Goal: Transaction & Acquisition: Purchase product/service

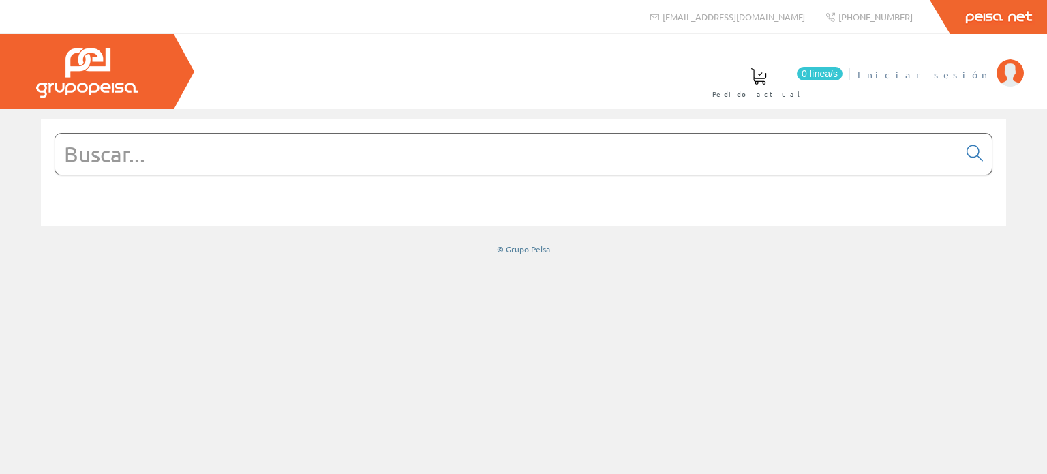
click at [972, 74] on span "Iniciar sesión" at bounding box center [924, 75] width 132 height 14
click at [715, 158] on input "text" at bounding box center [507, 154] width 904 height 41
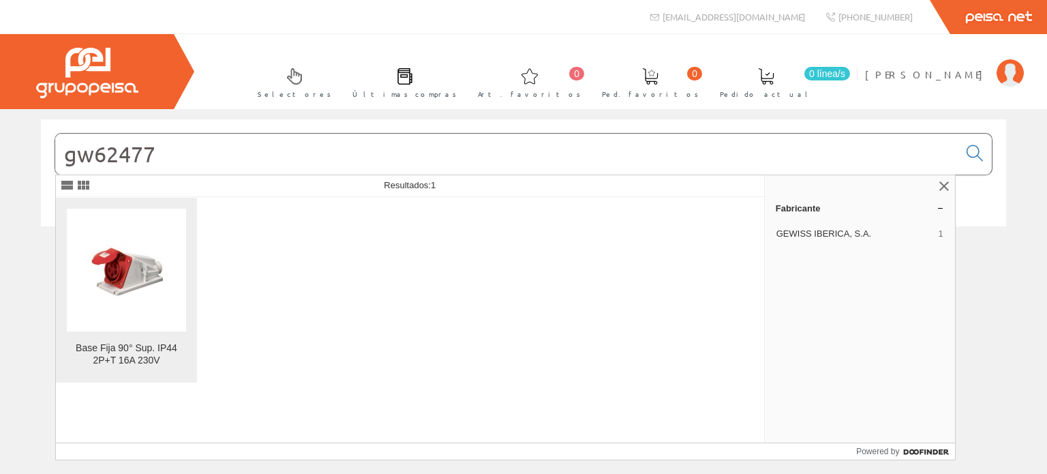
type input "gw62477"
click at [125, 341] on link "Base Fija 90° Sup. IP44 2P+T 16A 230V" at bounding box center [126, 290] width 141 height 185
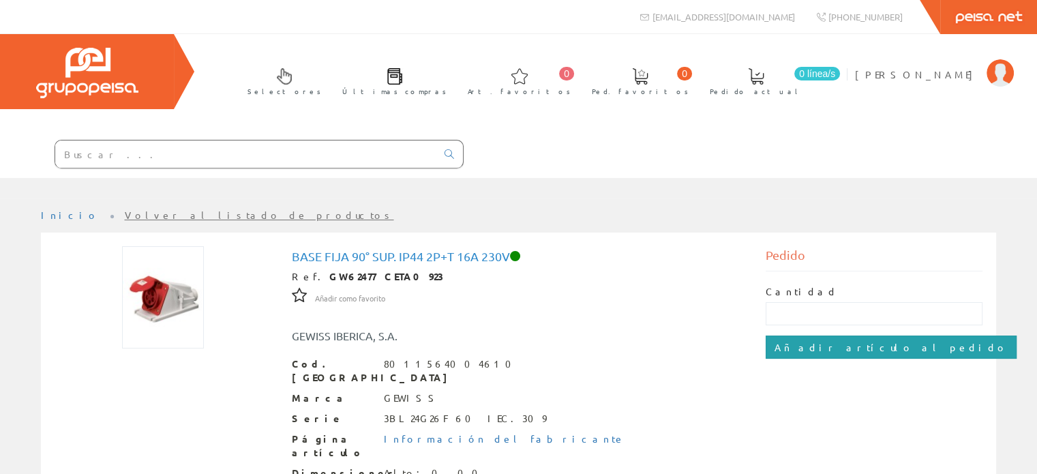
click at [837, 346] on input "Añadir artículo al pedido" at bounding box center [891, 346] width 251 height 23
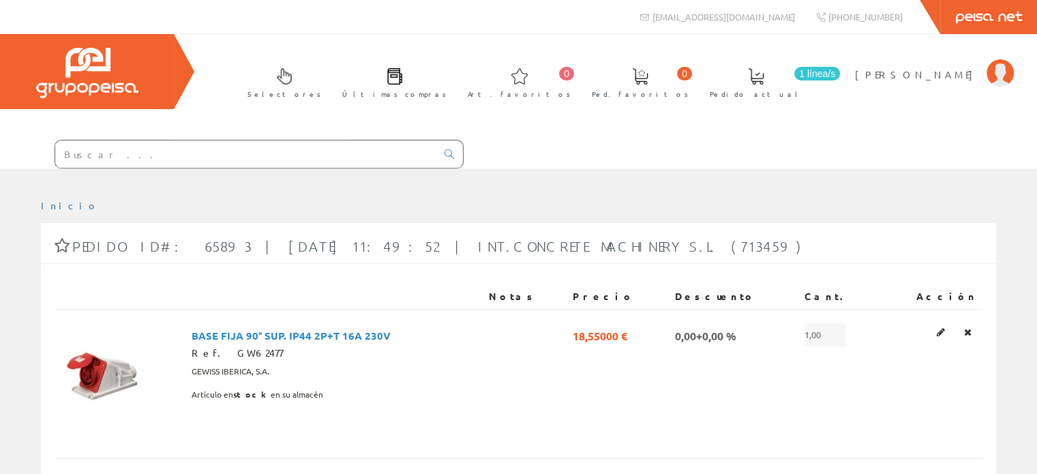
click at [165, 149] on input "text" at bounding box center [245, 153] width 381 height 27
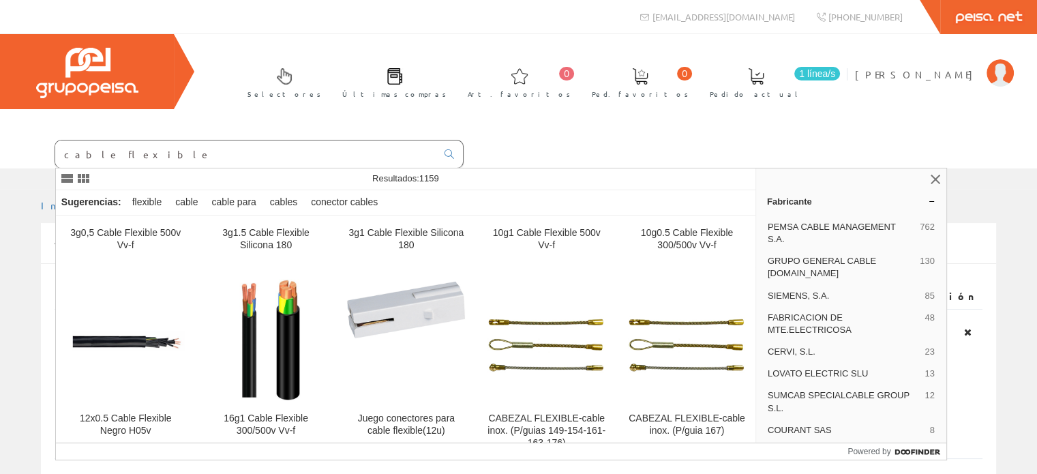
scroll to position [1364, 0]
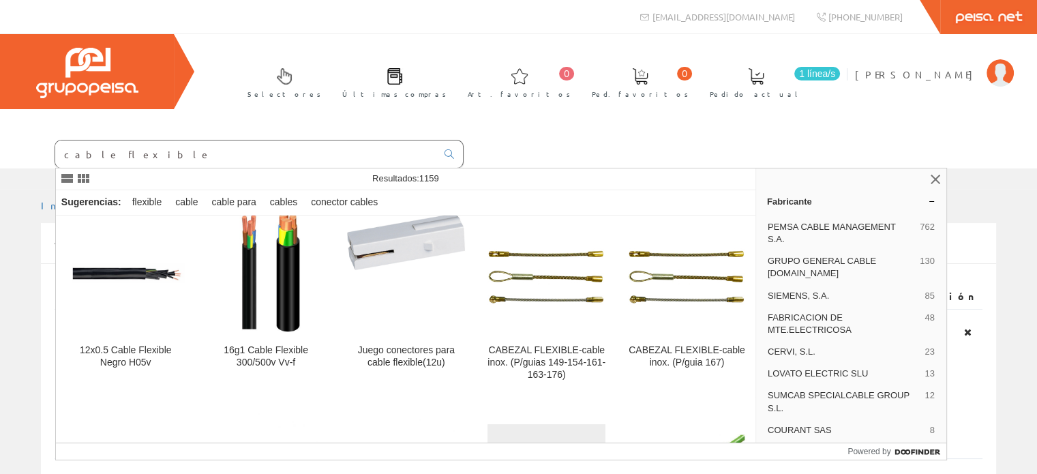
click at [202, 155] on input "cable flexible" at bounding box center [245, 153] width 381 height 27
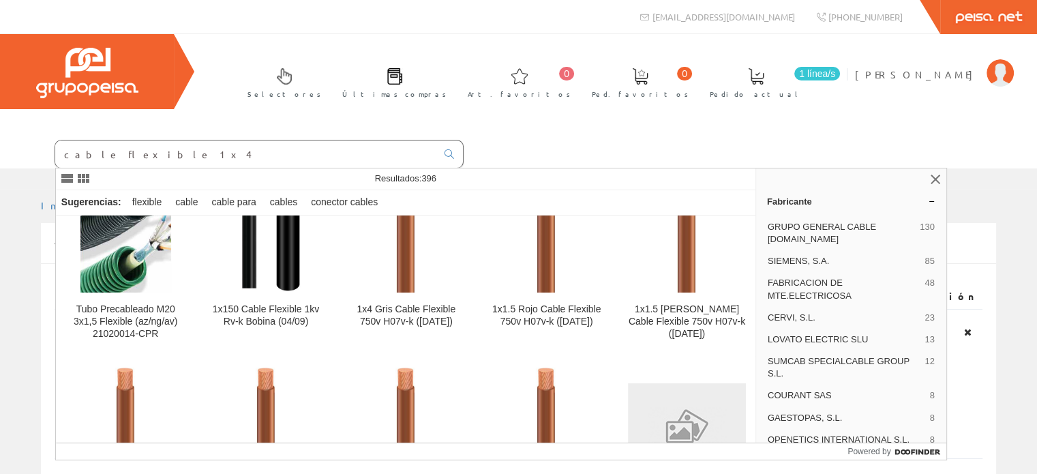
scroll to position [818, 0]
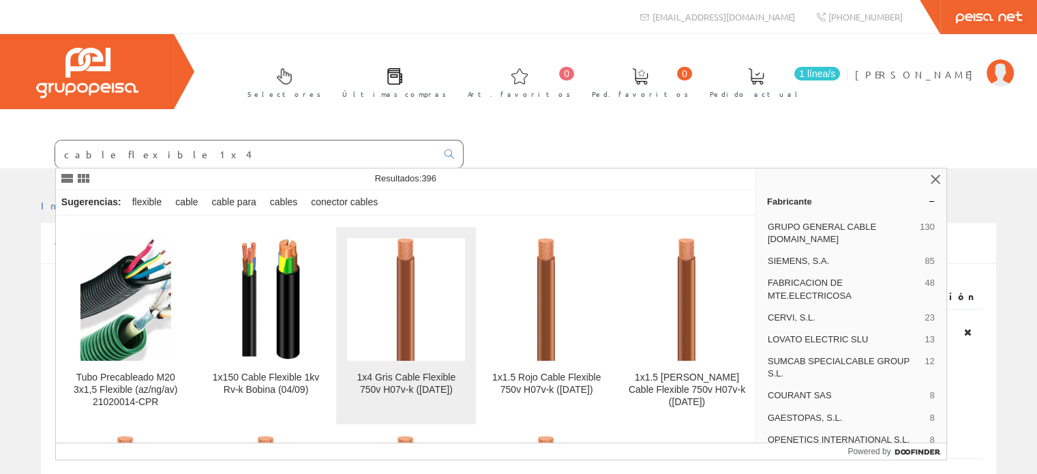
type input "cable flexible 1x4"
click at [406, 372] on div "1x4 Gris Cable Flexible 750v H07v-k (1/6/12)" at bounding box center [406, 384] width 118 height 25
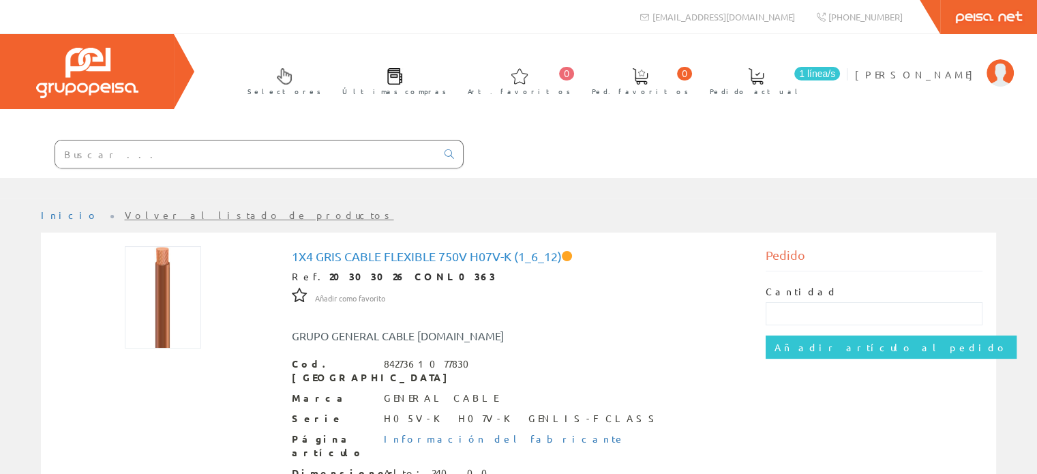
click at [764, 81] on span at bounding box center [756, 76] width 16 height 16
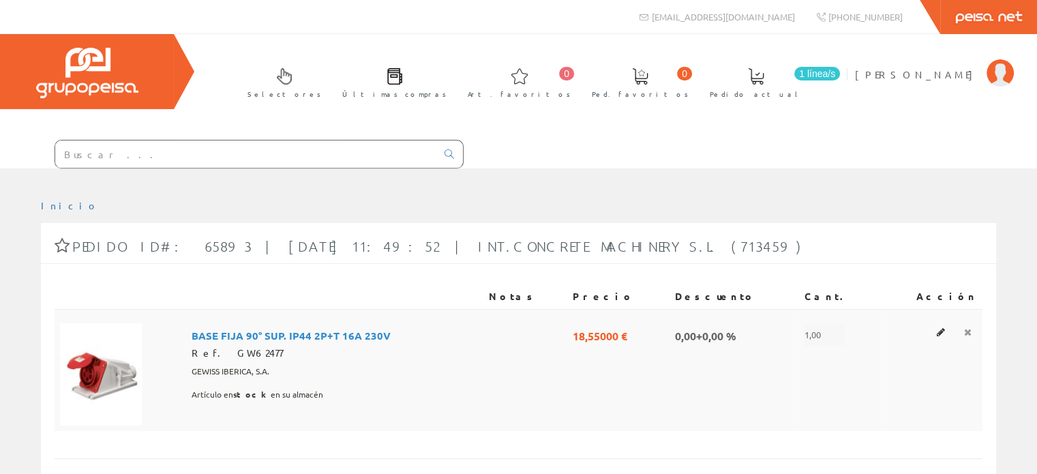
click at [968, 329] on icon at bounding box center [968, 332] width 8 height 10
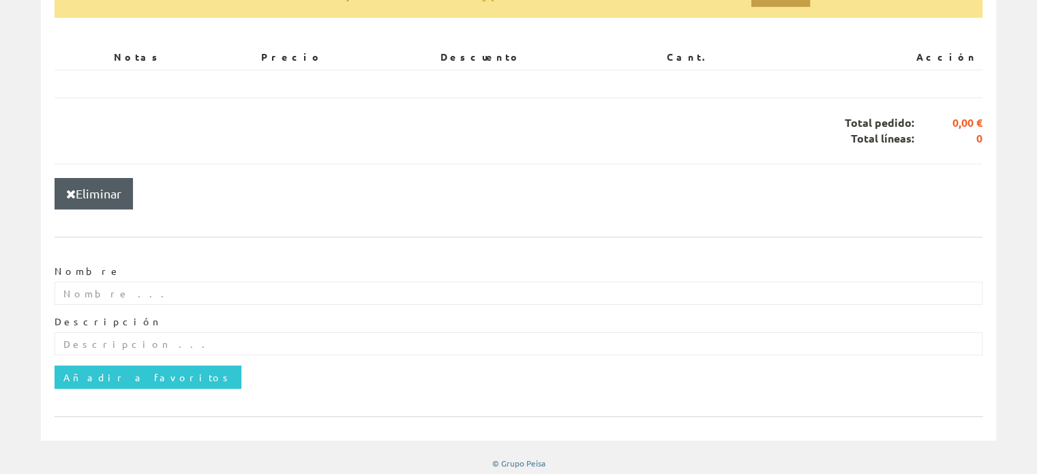
scroll to position [300, 0]
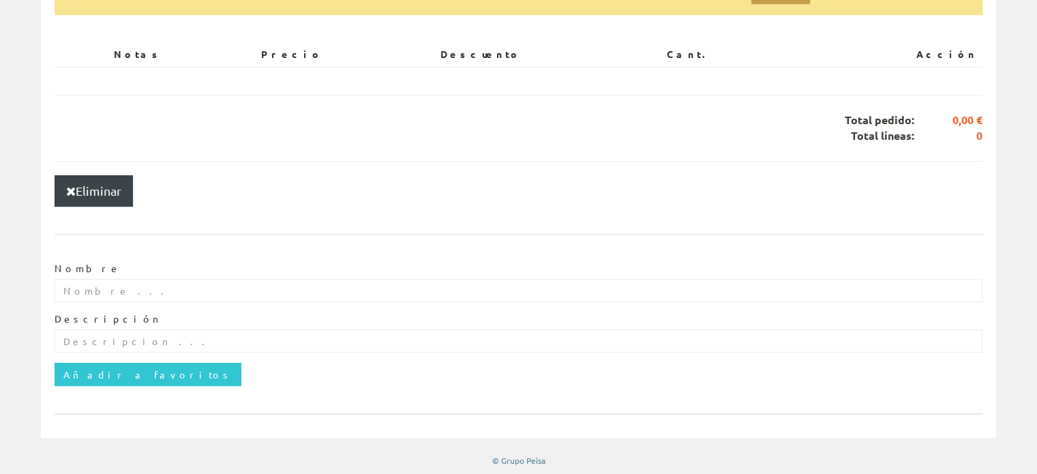
click at [90, 190] on button "Eliminar" at bounding box center [94, 190] width 78 height 31
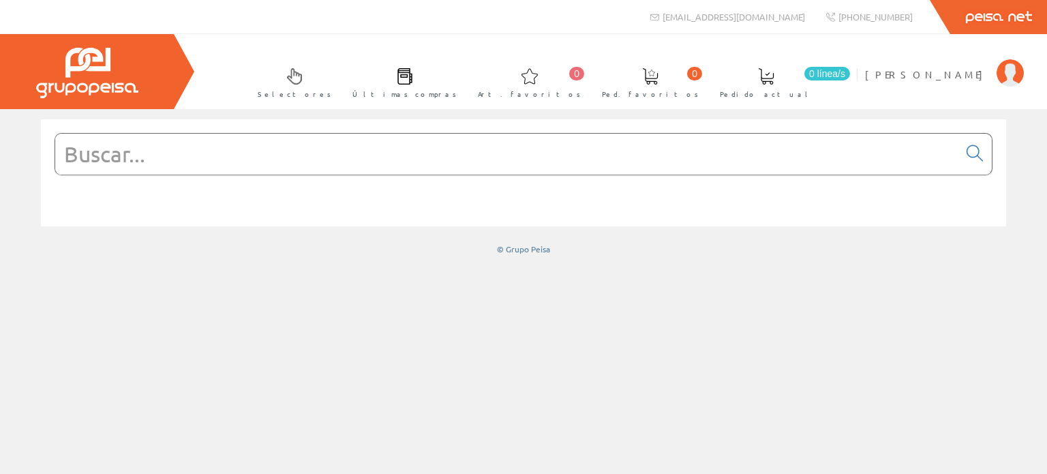
click at [457, 89] on span "Últimas compras" at bounding box center [405, 94] width 104 height 14
